Goal: Register for event/course

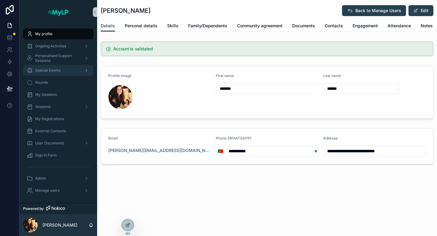
click at [57, 73] on div "Special Events" at bounding box center [58, 71] width 63 height 10
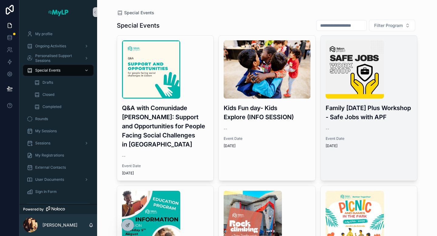
click at [361, 81] on img "scrollable content" at bounding box center [354, 69] width 58 height 58
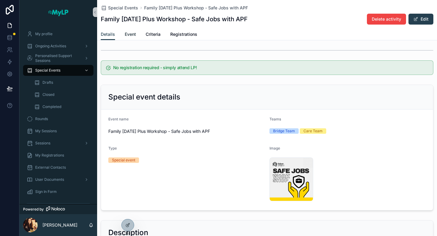
click at [128, 36] on span "Event" at bounding box center [130, 34] width 11 height 6
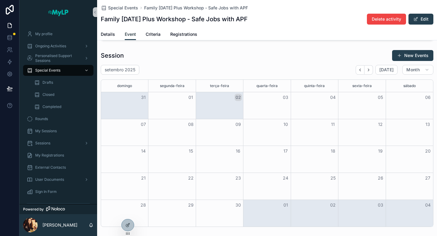
scroll to position [169, 0]
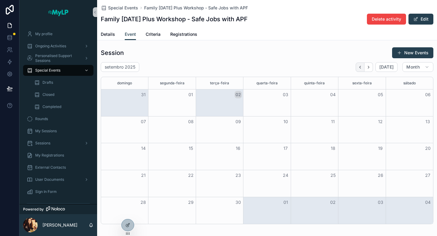
click at [359, 69] on button "Back" at bounding box center [359, 66] width 9 height 9
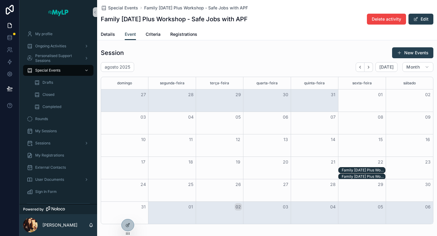
click at [366, 170] on div "Family [DATE] Plus Workshop - Safe Jobs with APF - [DATE] 05:00pm" at bounding box center [362, 170] width 43 height 5
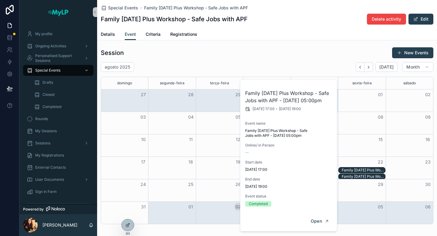
click at [366, 176] on div "Family [DATE] Plus Workshop - Safe Jobs with APF - [DATE] 05:00pm" at bounding box center [362, 176] width 43 height 5
click at [365, 171] on div "Family [DATE] Plus Workshop - Safe Jobs with APF - [DATE] 05:00pm" at bounding box center [362, 170] width 43 height 5
click at [324, 222] on icon "scrollable content" at bounding box center [326, 221] width 5 height 5
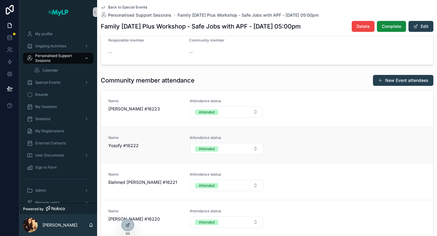
scroll to position [89, 0]
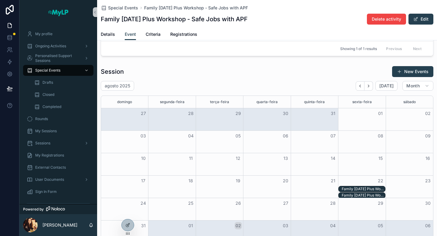
scroll to position [199, 0]
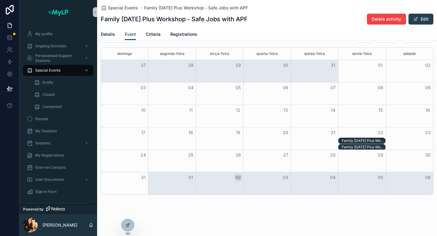
click at [352, 146] on div "Family [DATE] Plus Workshop - Safe Jobs with APF - [DATE] 05:00pm" at bounding box center [362, 147] width 43 height 5
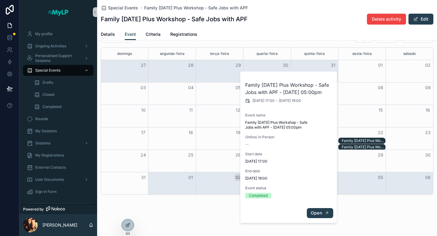
click at [322, 215] on button "Open" at bounding box center [320, 213] width 26 height 10
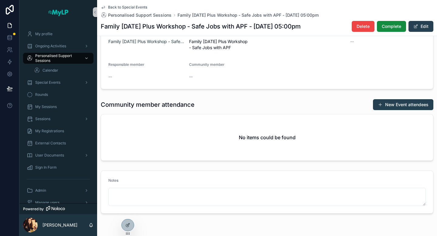
scroll to position [61, 0]
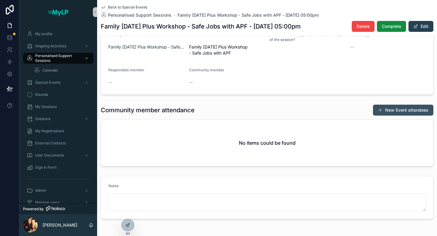
click at [399, 112] on button "New Event attendees" at bounding box center [403, 110] width 60 height 11
